Goal: Download file/media

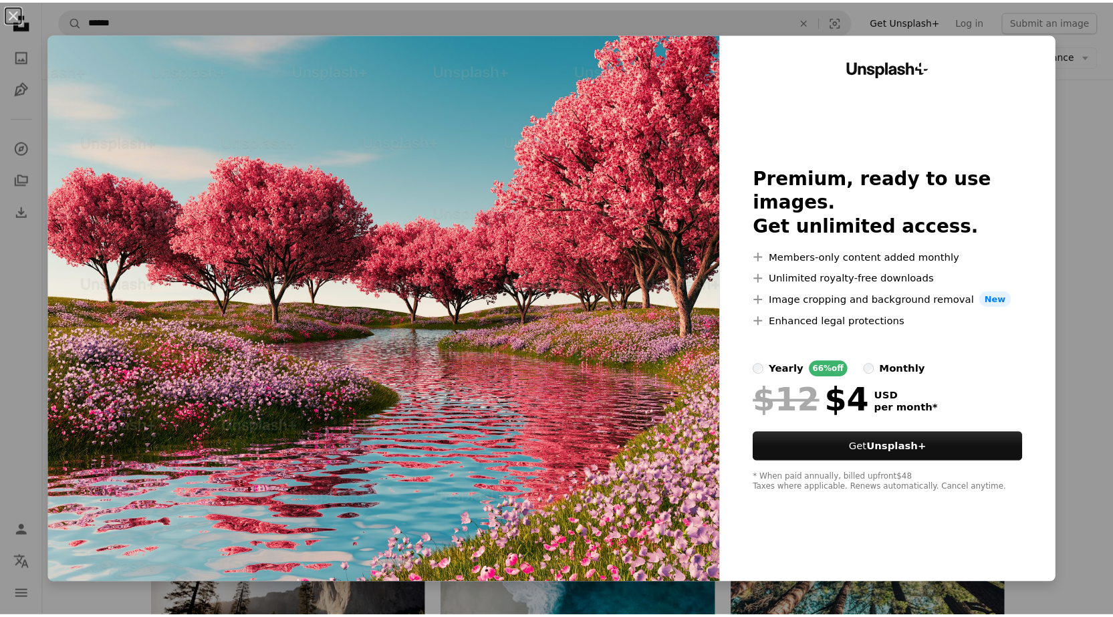
scroll to position [1671, 0]
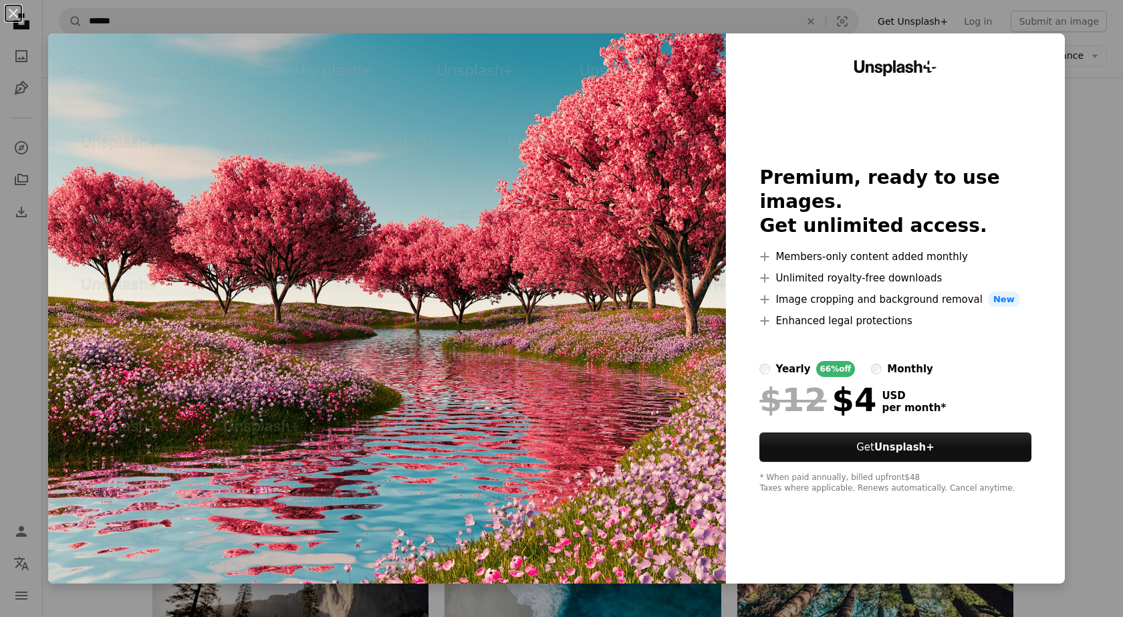
click at [643, 320] on img at bounding box center [387, 308] width 678 height 550
click at [596, 235] on img at bounding box center [387, 308] width 678 height 550
click at [1081, 56] on div "An X shape Unsplash+ Premium, ready to use images. Get unlimited access. A plus…" at bounding box center [561, 308] width 1123 height 617
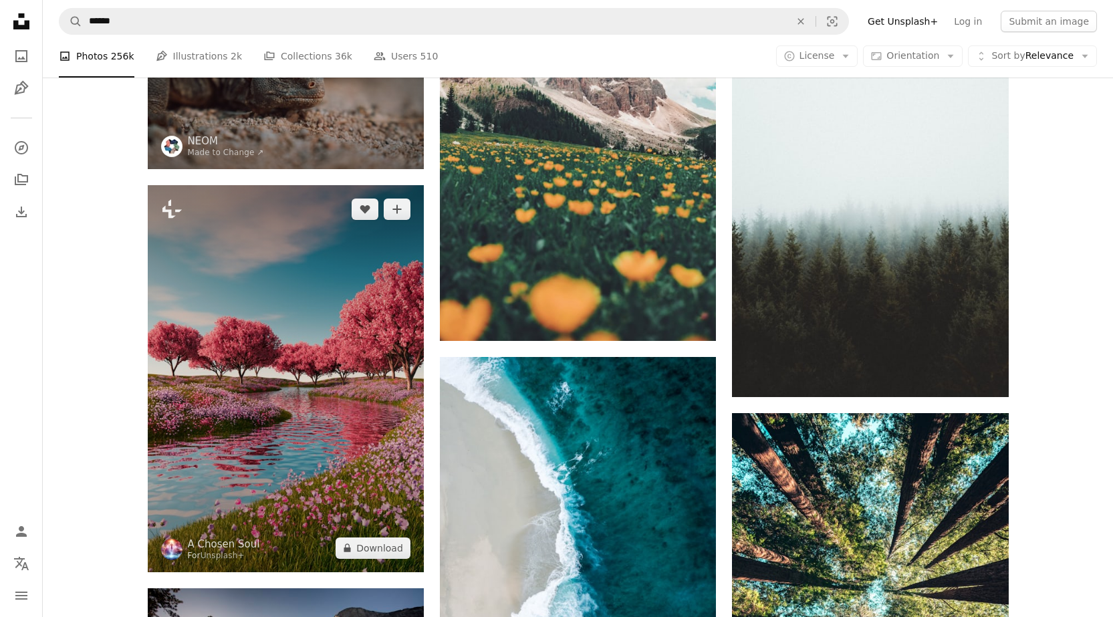
scroll to position [1733, 0]
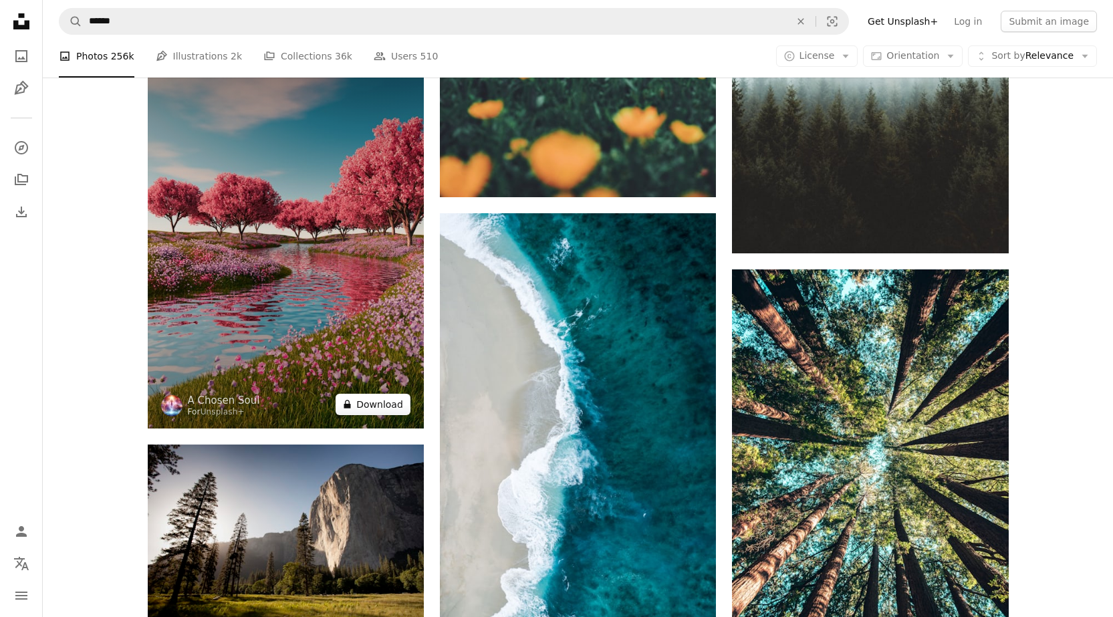
click at [352, 403] on icon "A lock" at bounding box center [347, 404] width 10 height 10
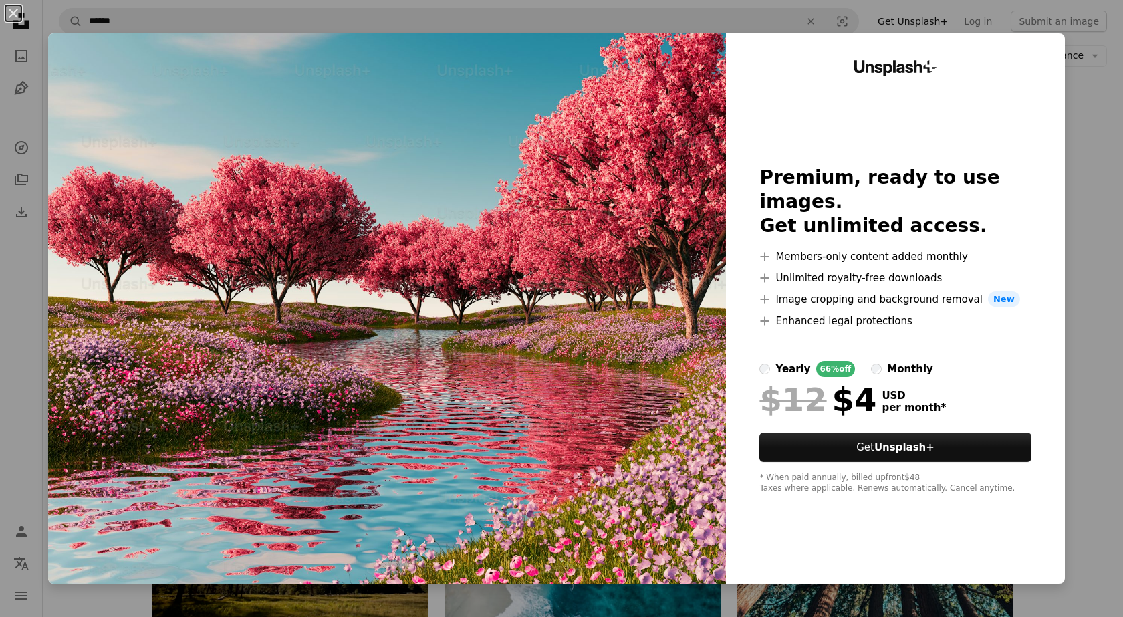
click at [526, 377] on img at bounding box center [387, 308] width 678 height 550
click at [1096, 134] on div "An X shape Unsplash+ Premium, ready to use images. Get unlimited access. A plus…" at bounding box center [561, 308] width 1123 height 617
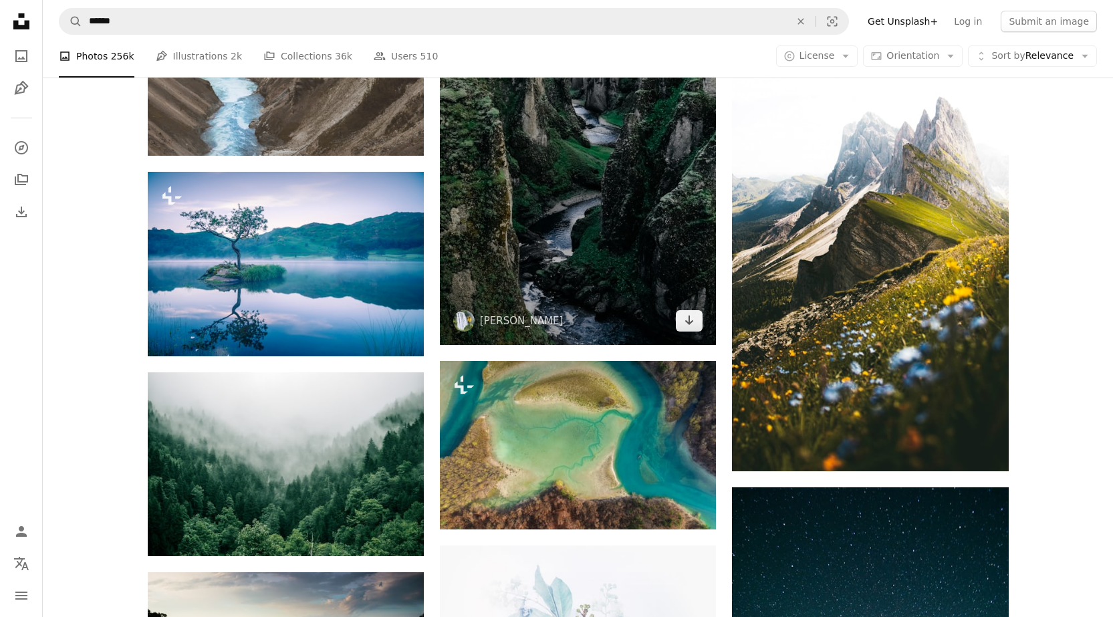
scroll to position [4674, 0]
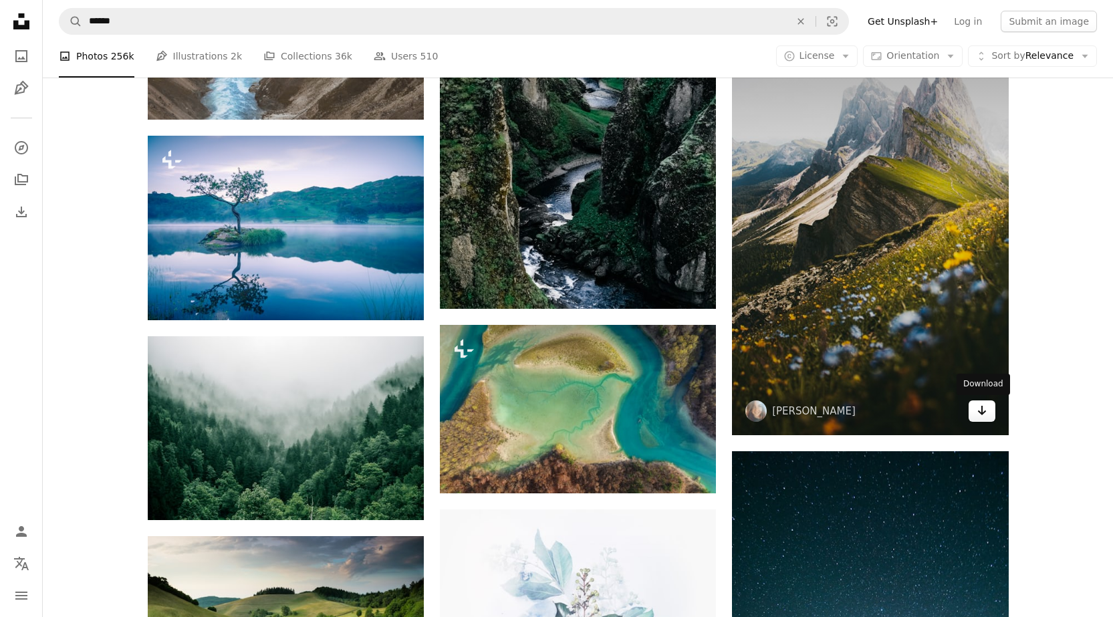
click at [988, 412] on link "Arrow pointing down" at bounding box center [981, 410] width 27 height 21
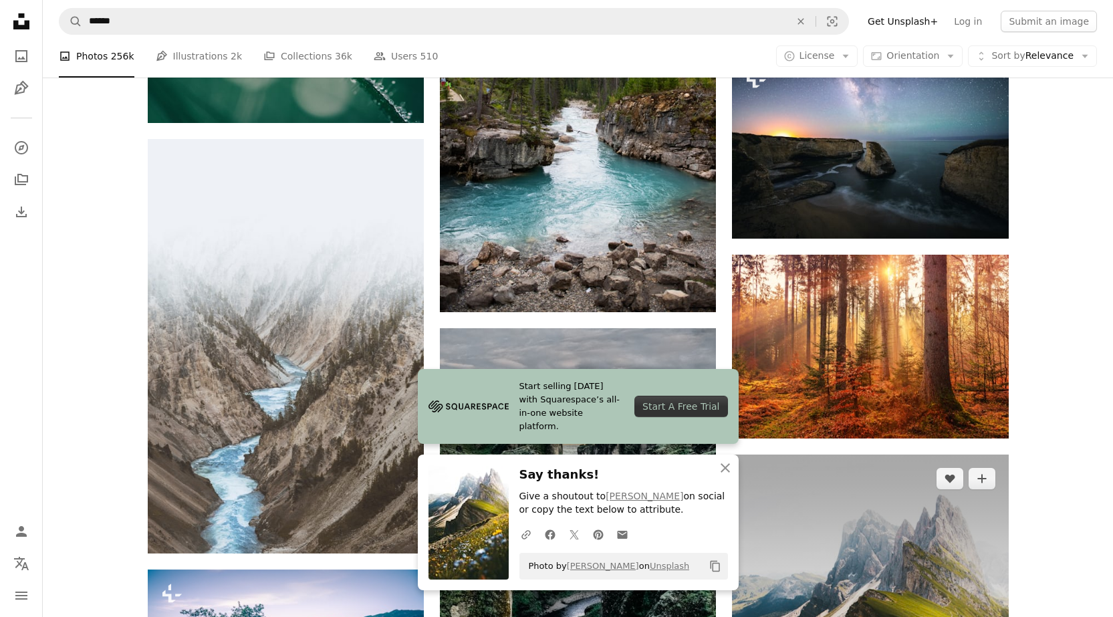
scroll to position [4402, 0]
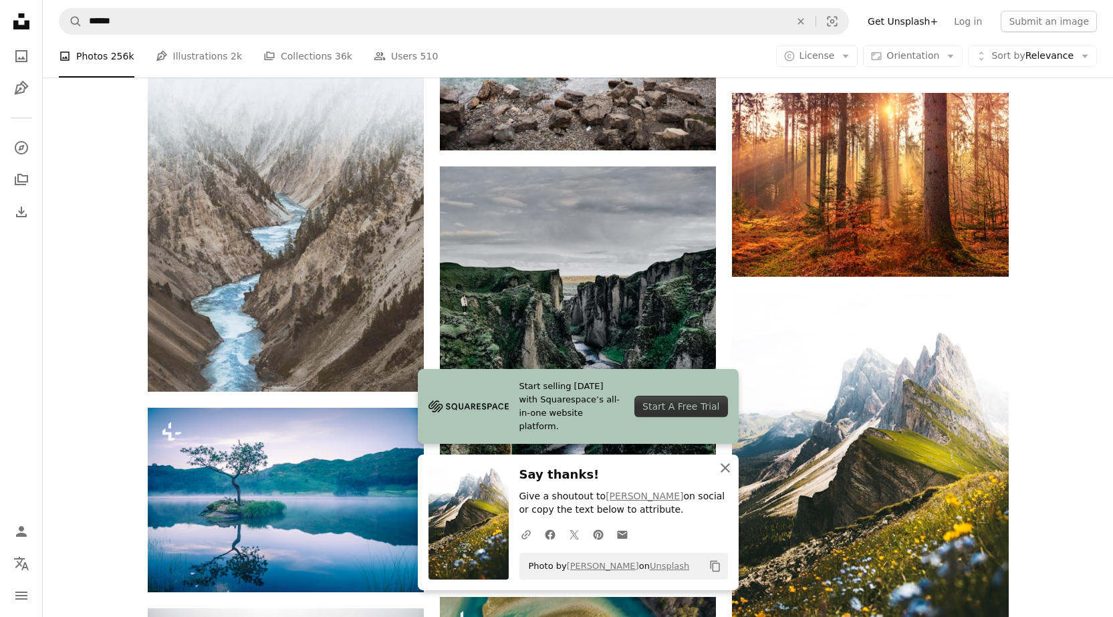
click at [727, 468] on icon "An X shape" at bounding box center [725, 468] width 16 height 16
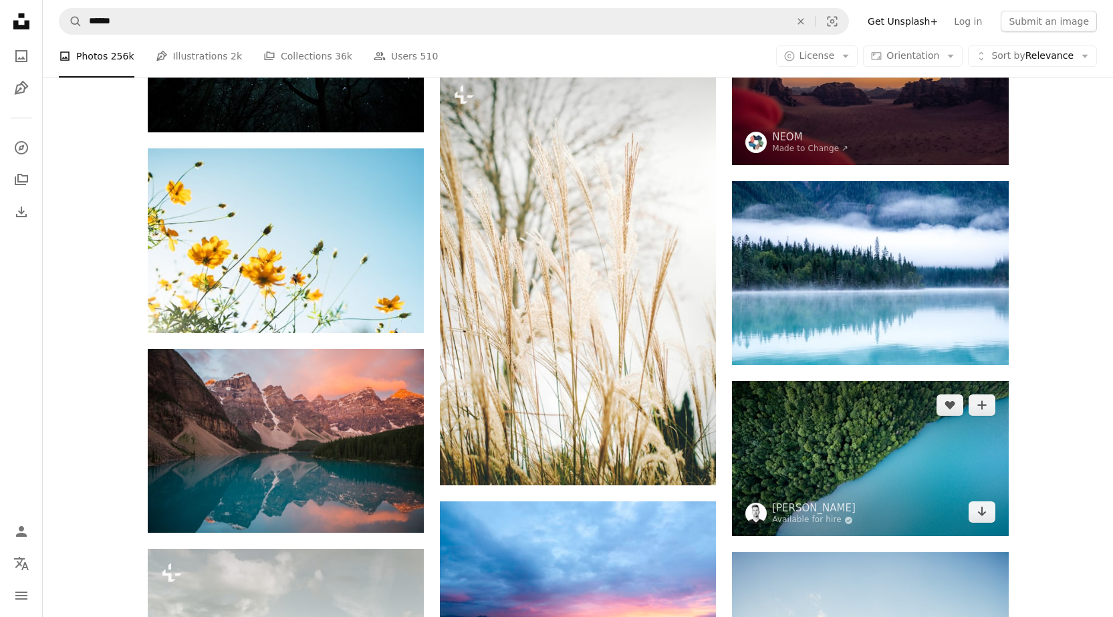
scroll to position [7343, 0]
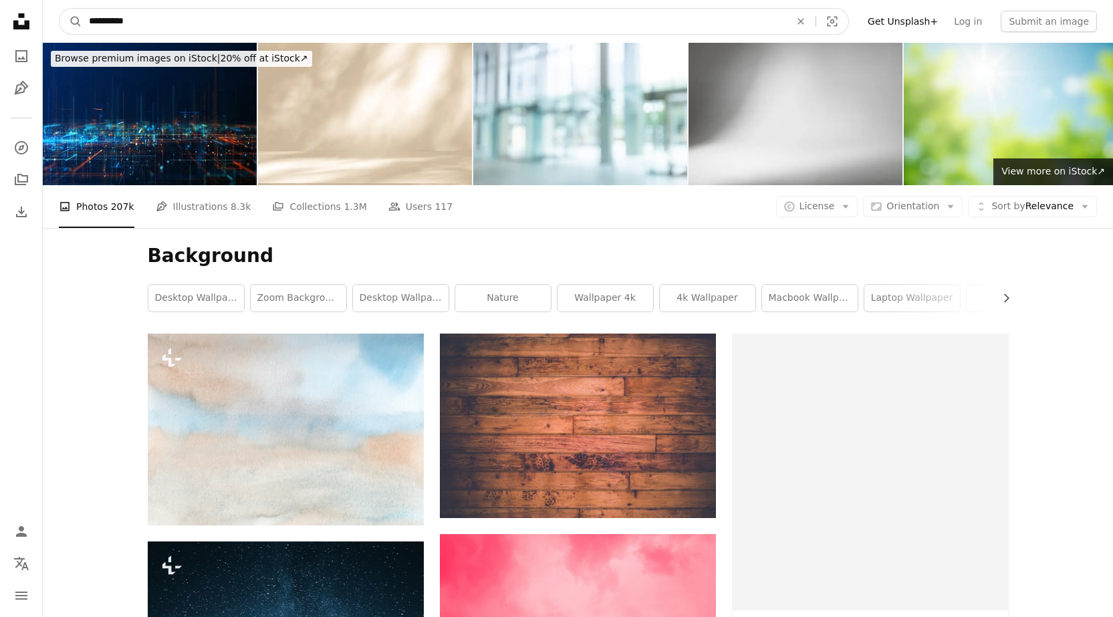
drag, startPoint x: 46, startPoint y: 3, endPoint x: 0, endPoint y: 22, distance: 50.0
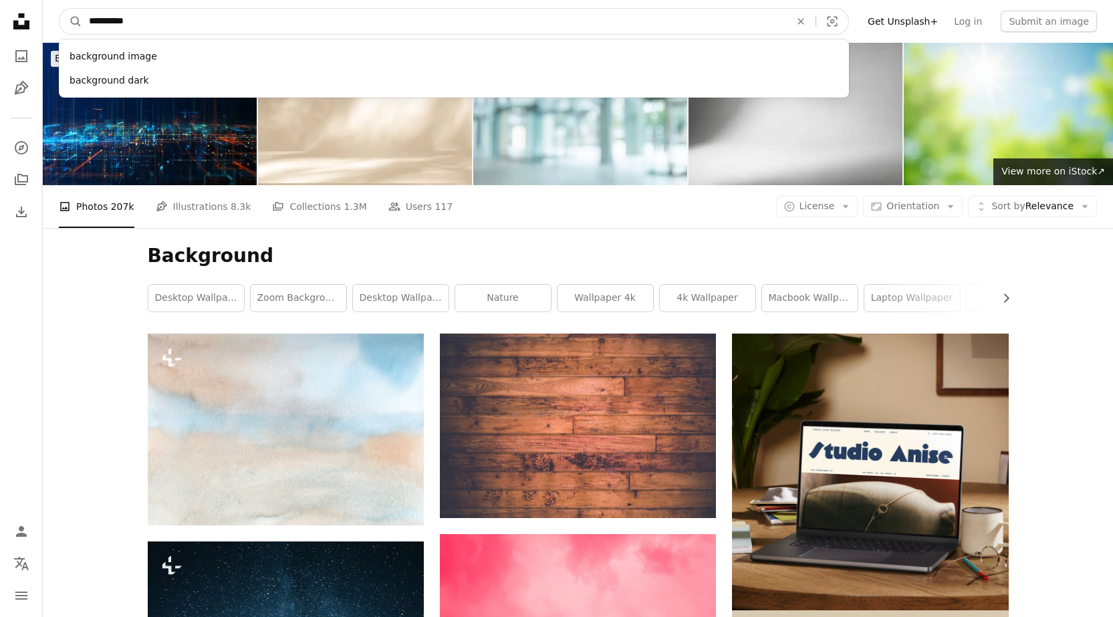
drag, startPoint x: 173, startPoint y: 15, endPoint x: 0, endPoint y: 29, distance: 173.6
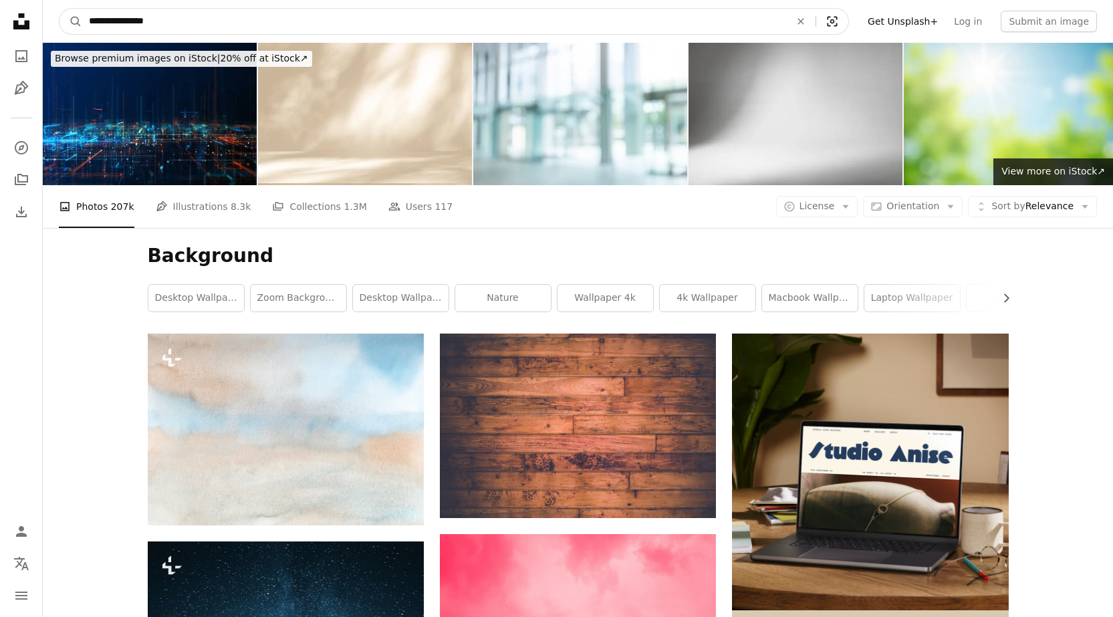
type input "**********"
click at [59, 9] on button "A magnifying glass" at bounding box center [70, 21] width 23 height 25
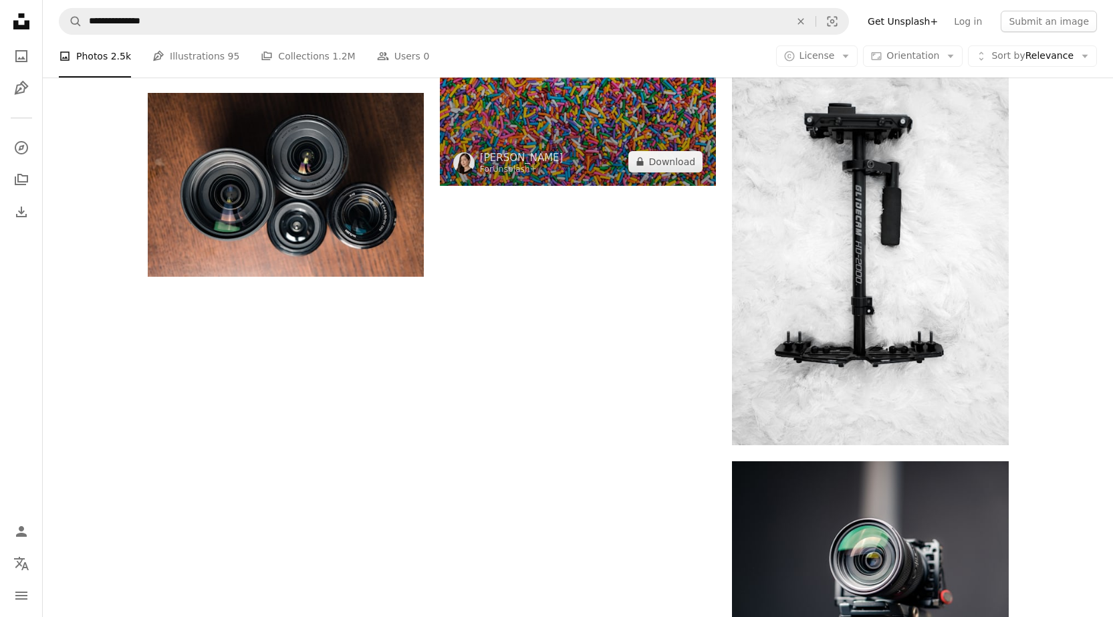
scroll to position [2139, 0]
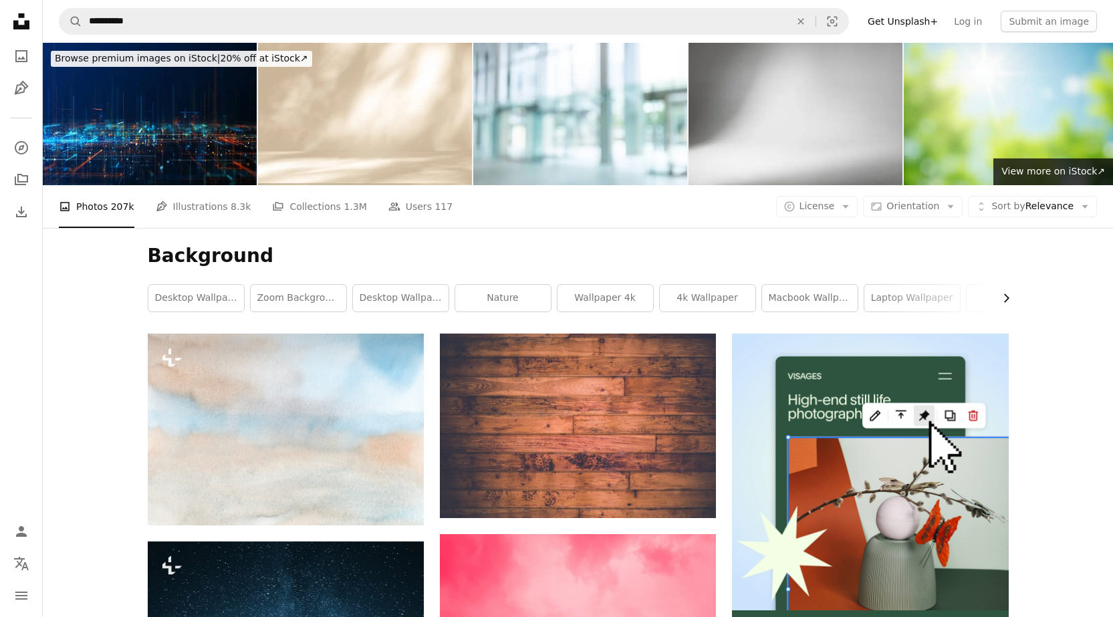
click at [1001, 293] on icon "Chevron right" at bounding box center [1005, 297] width 13 height 13
click at [1006, 295] on icon "button" at bounding box center [1006, 298] width 5 height 9
click at [863, 297] on link "nature background" at bounding box center [858, 298] width 96 height 27
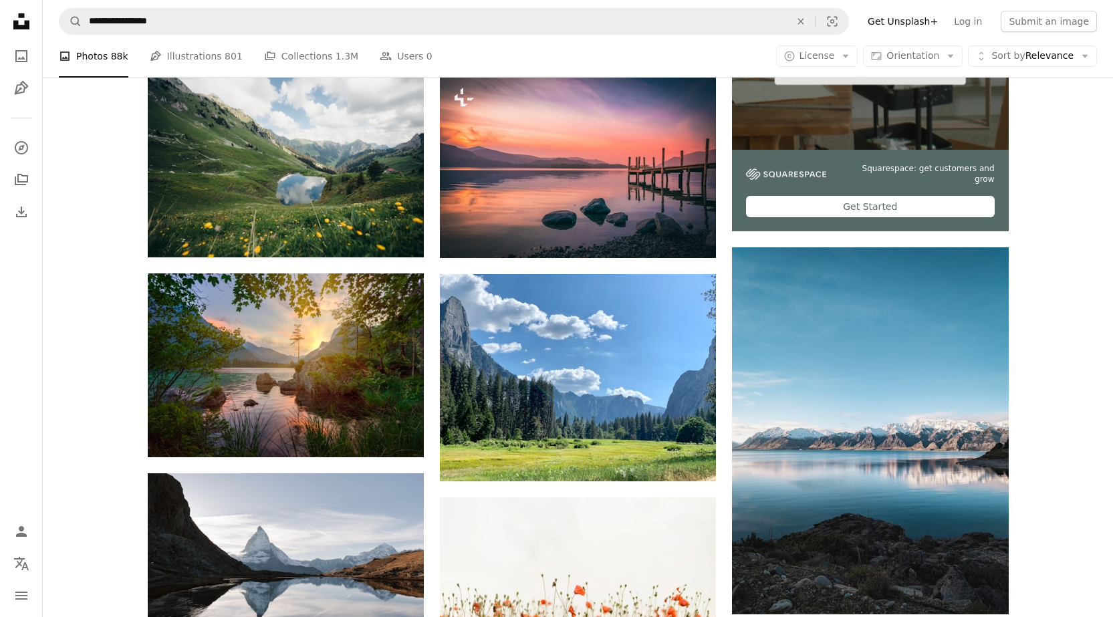
scroll to position [468, 0]
